Goal: Information Seeking & Learning: Understand process/instructions

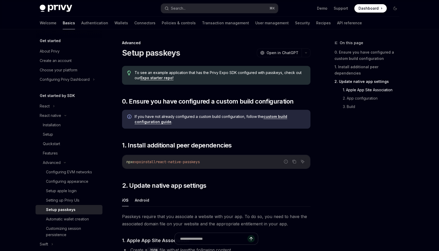
scroll to position [269, 0]
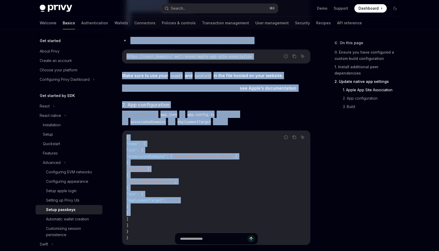
click at [318, 109] on div "On this page 0. Ensure you have configured a custom build configuration 1. Inst…" at bounding box center [220, 74] width 368 height 629
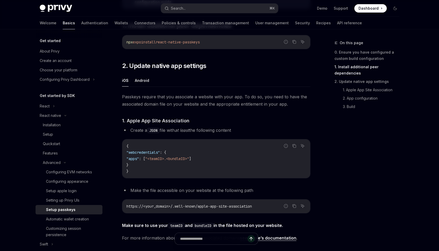
scroll to position [125, 0]
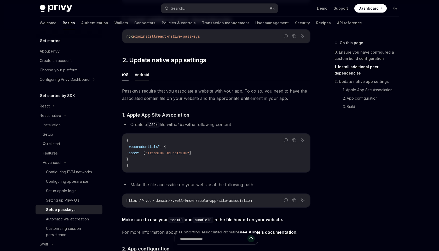
click at [142, 71] on button "Android" at bounding box center [142, 74] width 14 height 12
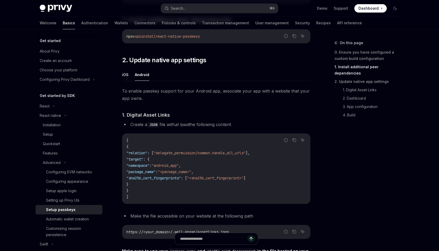
click at [336, 217] on div "On this page 0. Ensure you have configured a custom build configuration 1. Inst…" at bounding box center [363, 145] width 79 height 211
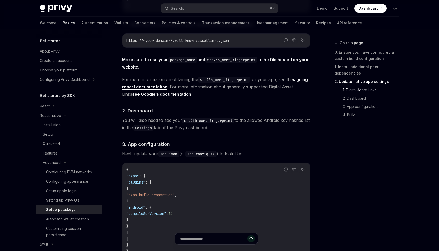
scroll to position [321, 0]
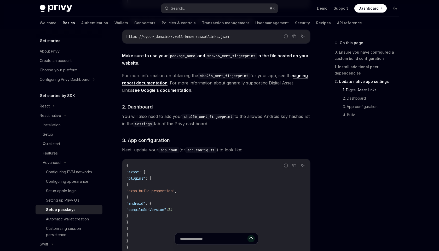
click at [347, 136] on div "On this page 0. Ensure you have configured a custom build configuration 1. Inst…" at bounding box center [363, 145] width 79 height 211
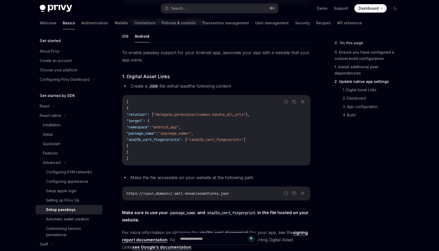
scroll to position [170, 0]
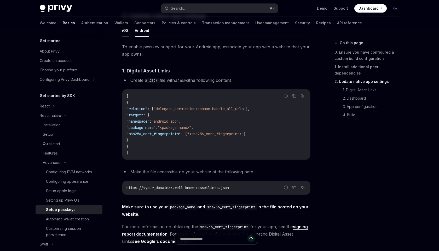
click at [128, 31] on button "iOS" at bounding box center [125, 30] width 7 height 12
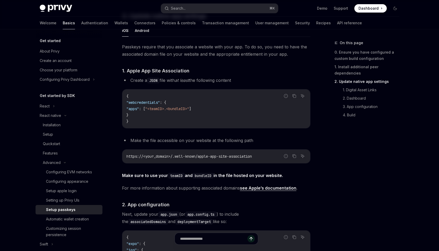
type textarea "*"
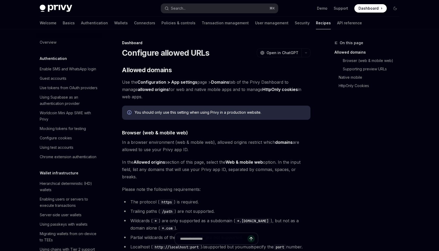
scroll to position [244, 0]
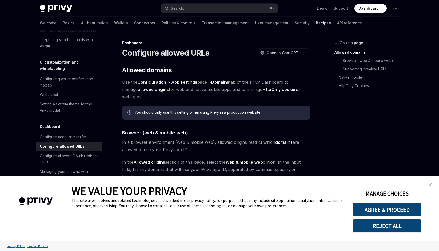
click at [431, 184] on img "close banner" at bounding box center [430, 185] width 4 height 4
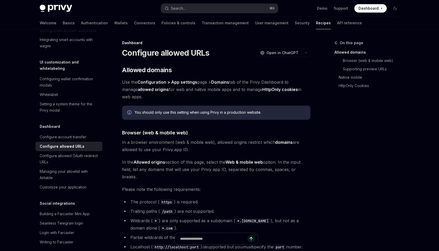
scroll to position [0, 0]
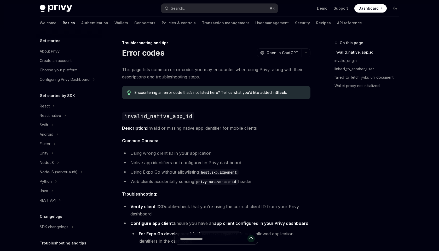
scroll to position [37, 0]
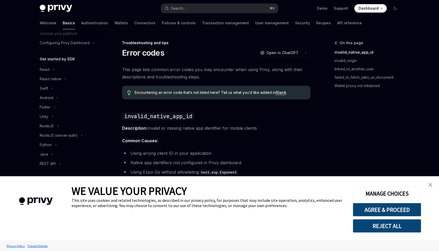
click at [431, 186] on img "close banner" at bounding box center [430, 185] width 4 height 4
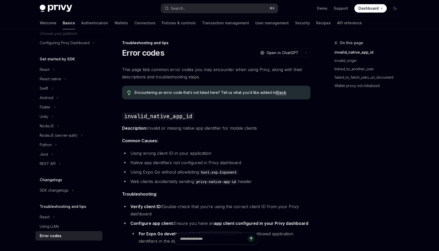
click at [393, 165] on div "On this page invalid_native_app_id invalid_origin linked_to_another_user failed…" at bounding box center [363, 145] width 79 height 211
click at [283, 95] on link "Slack" at bounding box center [281, 92] width 10 height 5
click at [62, 81] on div "React native" at bounding box center [69, 78] width 67 height 9
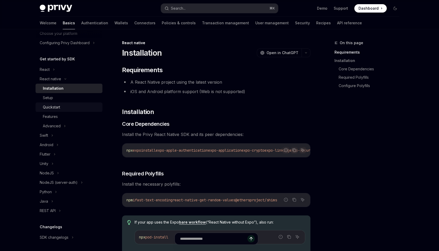
click at [55, 106] on div "Quickstart" at bounding box center [51, 107] width 17 height 6
type textarea "*"
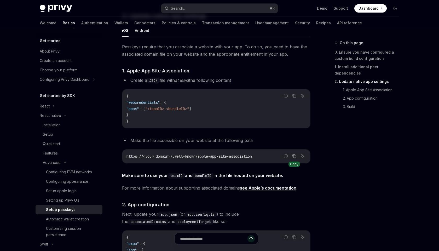
click at [297, 154] on button "Copy the contents from the code block" at bounding box center [294, 156] width 7 height 7
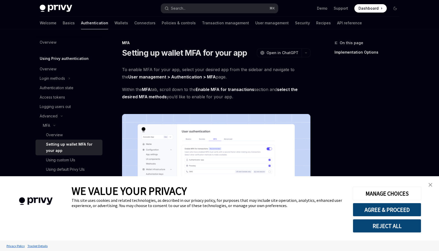
click at [431, 183] on img "close banner" at bounding box center [430, 185] width 4 height 4
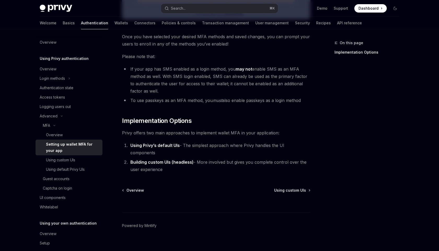
scroll to position [228, 0]
